Goal: Check status: Check status

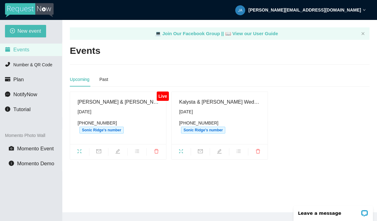
click at [105, 107] on div "[PERSON_NAME] & [PERSON_NAME] Wedding [DATE] [PHONE_NUMBER] Sonic Ridge's number" at bounding box center [117, 118] width 81 height 40
click at [82, 151] on icon "fullscreen" at bounding box center [79, 151] width 5 height 5
